Goal: Information Seeking & Learning: Learn about a topic

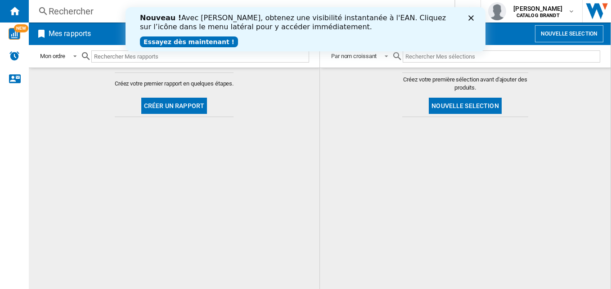
click at [90, 14] on div "Rechercher" at bounding box center [240, 11] width 383 height 13
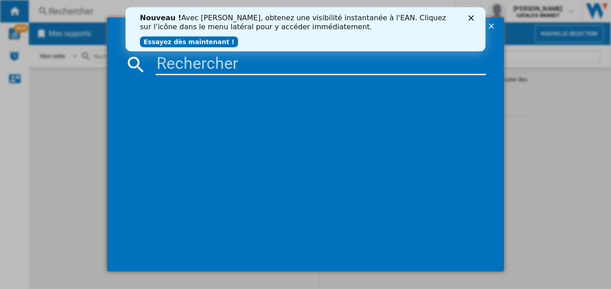
click at [183, 64] on input at bounding box center [321, 65] width 331 height 22
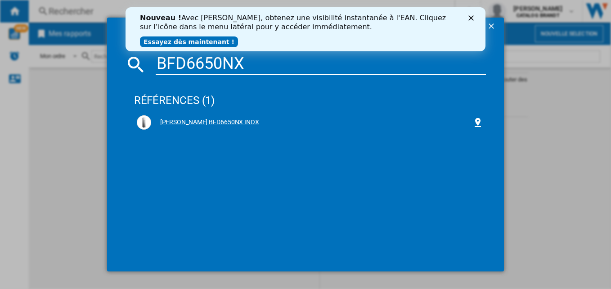
type input "BFD6650NX"
click at [195, 124] on div "[PERSON_NAME] BFD6650NX INOX" at bounding box center [312, 122] width 322 height 9
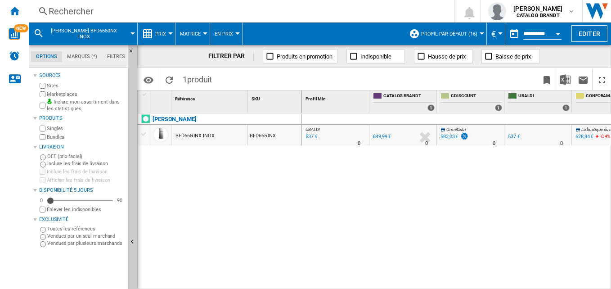
click at [166, 31] on span "Prix" at bounding box center [160, 34] width 11 height 6
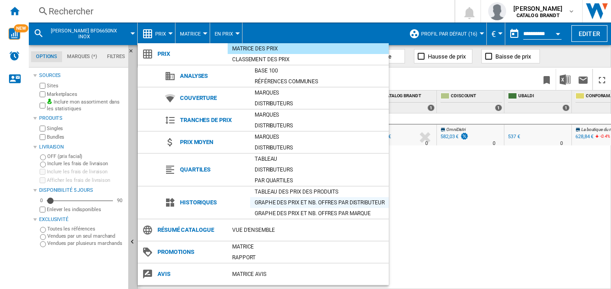
click at [349, 204] on div "Graphe des prix et nb. offres par distributeur" at bounding box center [319, 202] width 139 height 9
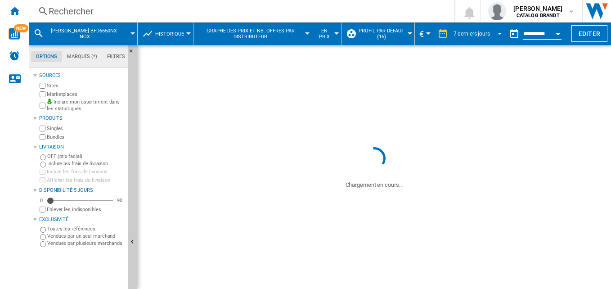
click at [474, 32] on div "7 derniers jours" at bounding box center [472, 34] width 36 height 6
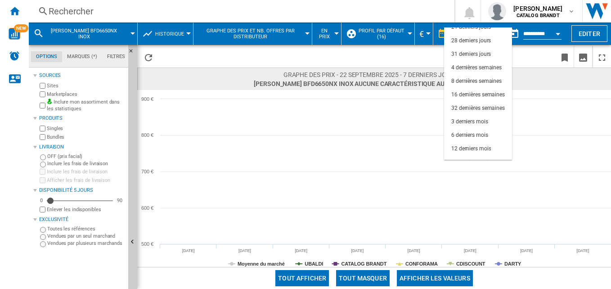
scroll to position [57, 0]
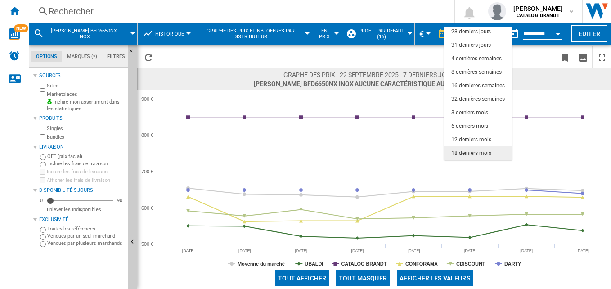
click at [476, 155] on div "18 derniers mois" at bounding box center [472, 153] width 40 height 8
